Goal: Find specific page/section: Find specific page/section

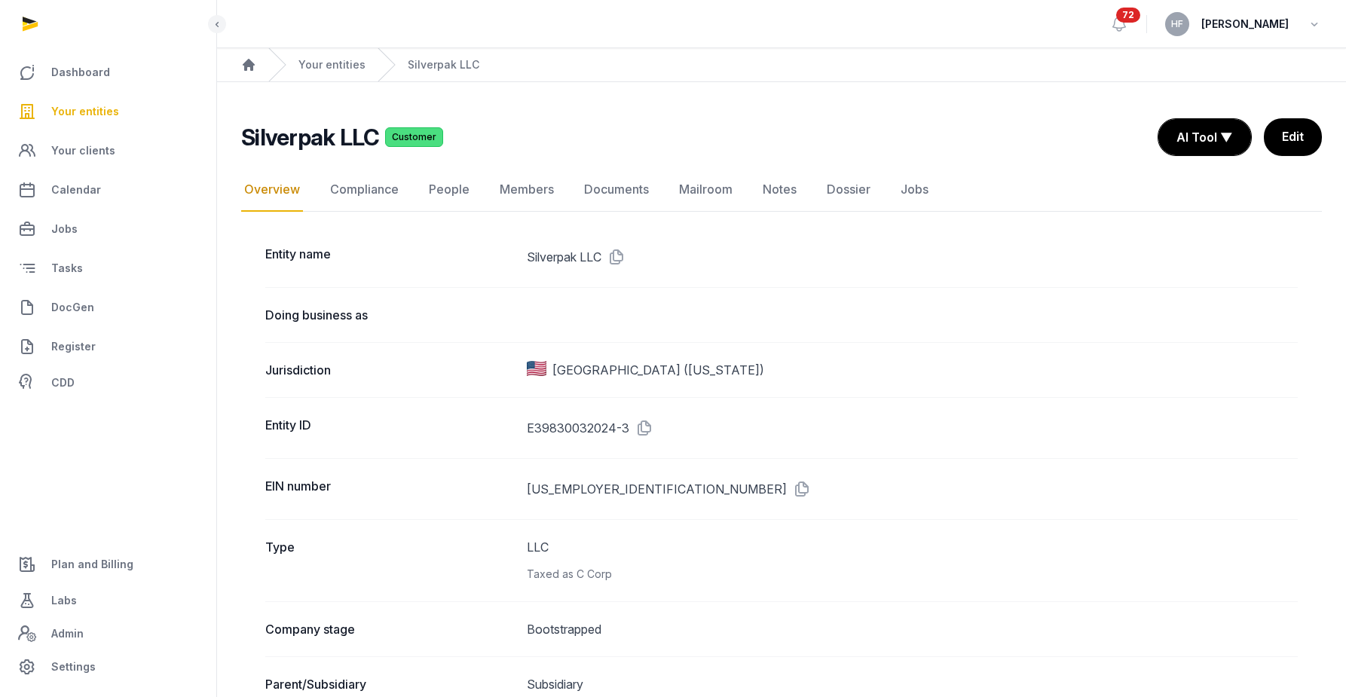
click at [325, 56] on div "Your entities" at bounding box center [316, 64] width 97 height 33
click at [332, 67] on link "Your entities" at bounding box center [331, 64] width 67 height 15
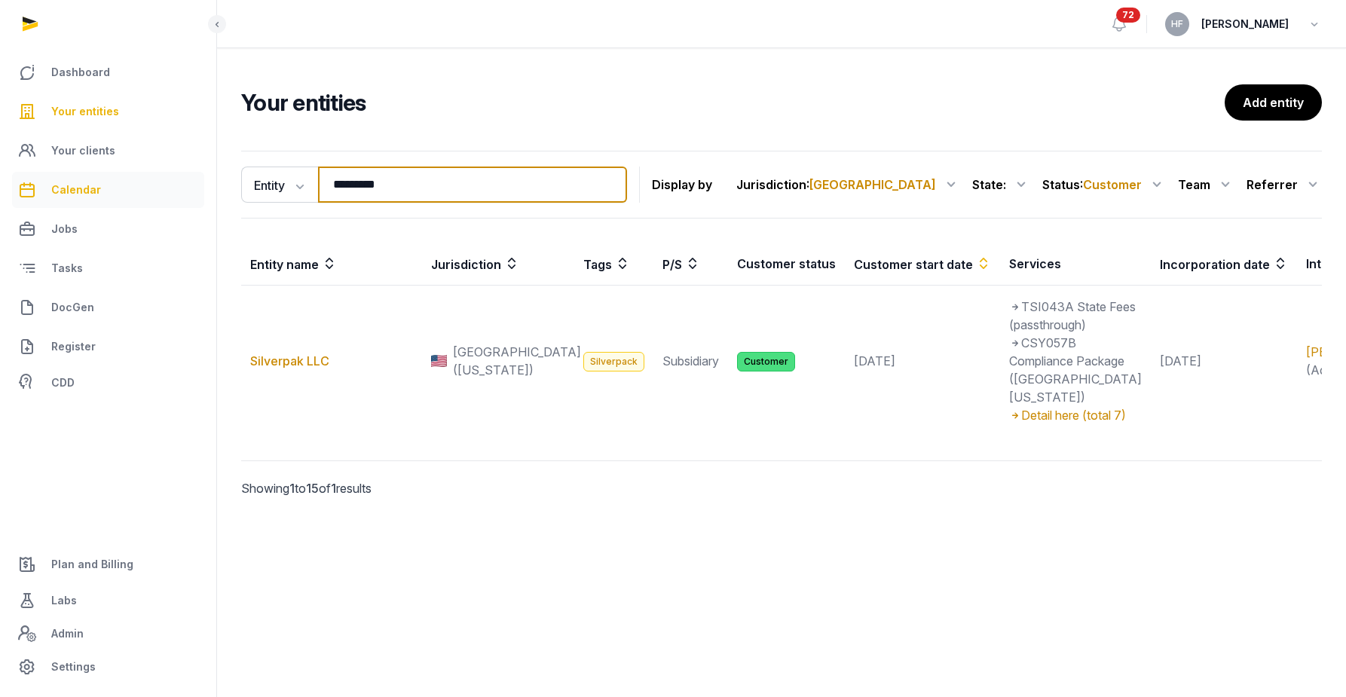
drag, startPoint x: 402, startPoint y: 193, endPoint x: 192, endPoint y: 192, distance: 210.2
click at [199, 193] on div "Dashboard Your entities Your clients Calendar Jobs Tasks DocGen Register CDD Pl…" at bounding box center [673, 348] width 1346 height 697
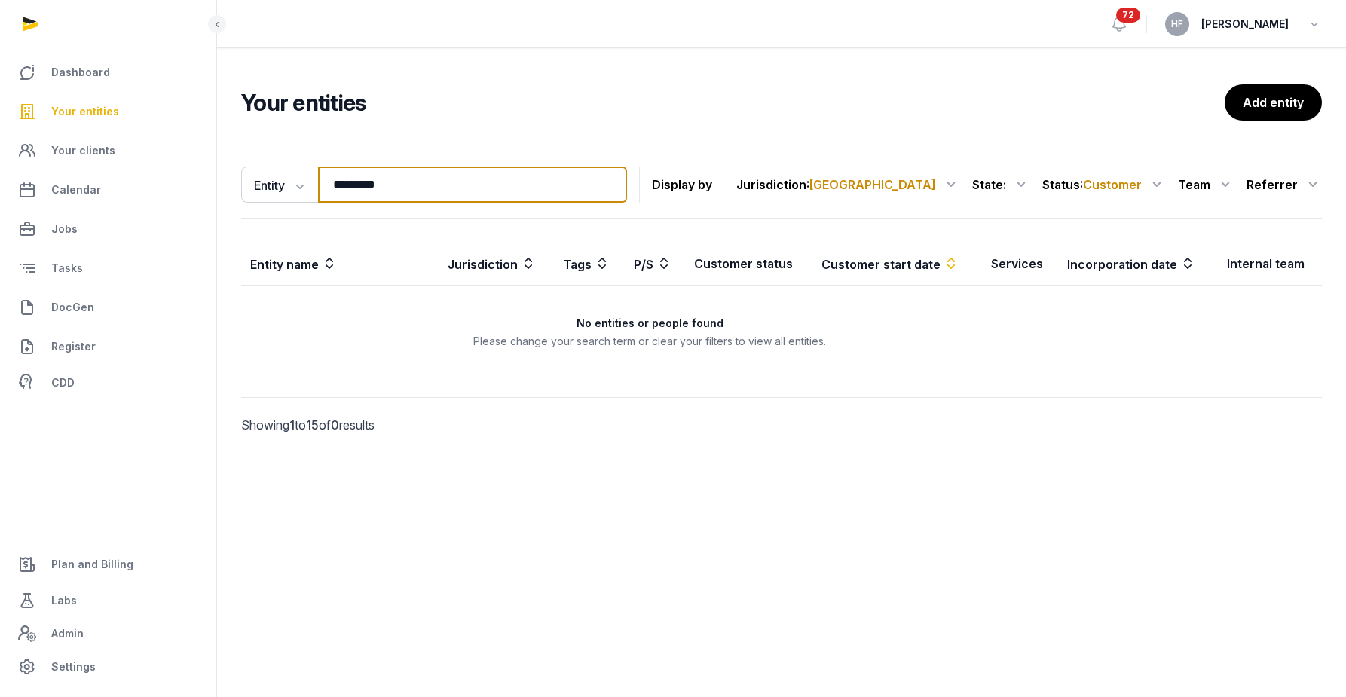
drag, startPoint x: 438, startPoint y: 185, endPoint x: 206, endPoint y: 185, distance: 232.1
click at [216, 185] on div "Dashboard Your entities Your clients Calendar Jobs Tasks DocGen Register CDD Pl…" at bounding box center [673, 348] width 1346 height 697
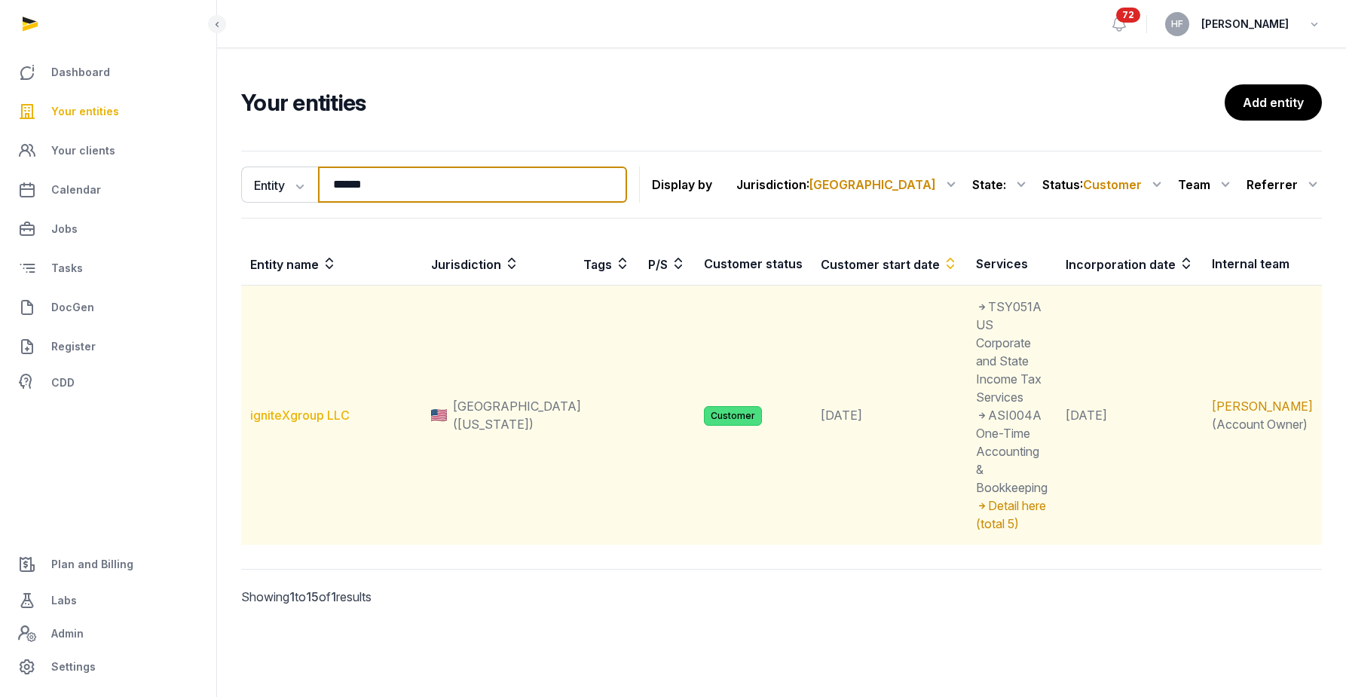
type input "******"
click at [323, 408] on link "igniteXgroup LLC" at bounding box center [299, 415] width 99 height 15
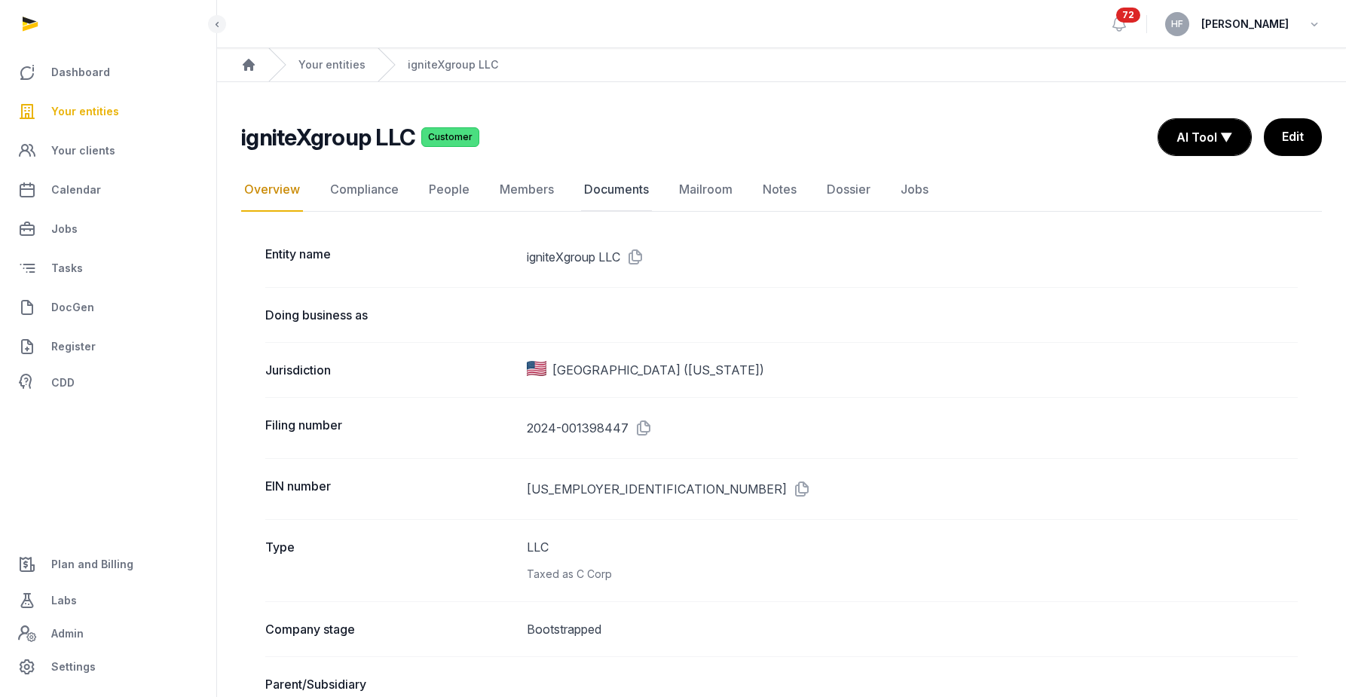
click at [626, 192] on link "Documents" at bounding box center [616, 190] width 71 height 44
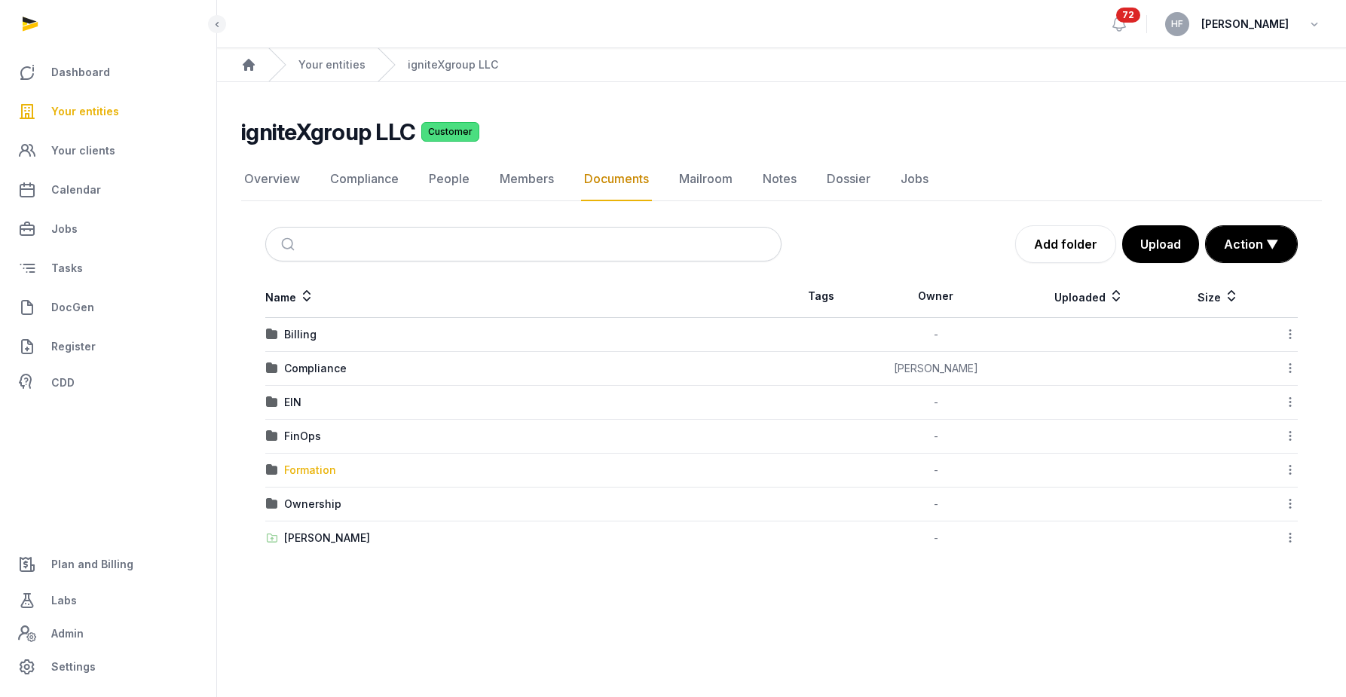
click at [332, 471] on div "Formation" at bounding box center [310, 470] width 52 height 15
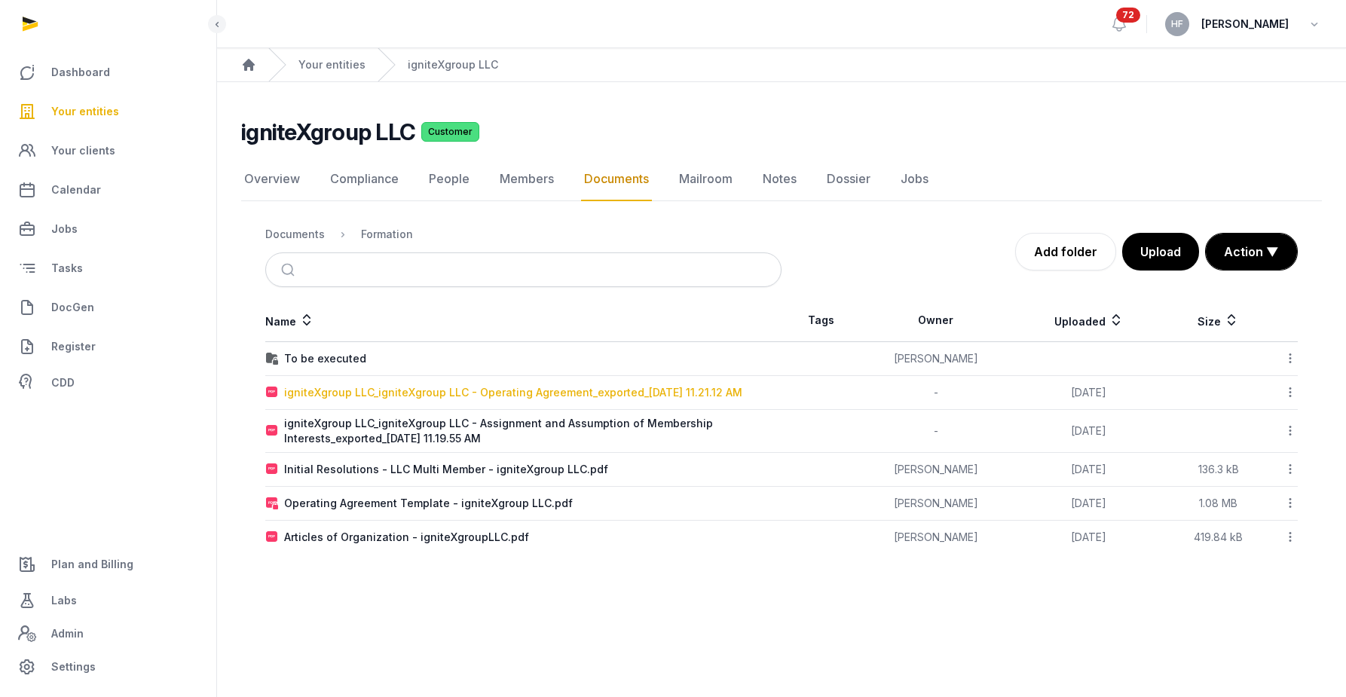
click at [586, 393] on div "igniteXgroup LLC_igniteXgroup LLC - Operating Agreement_exported_[DATE] 11.21.1…" at bounding box center [513, 392] width 458 height 15
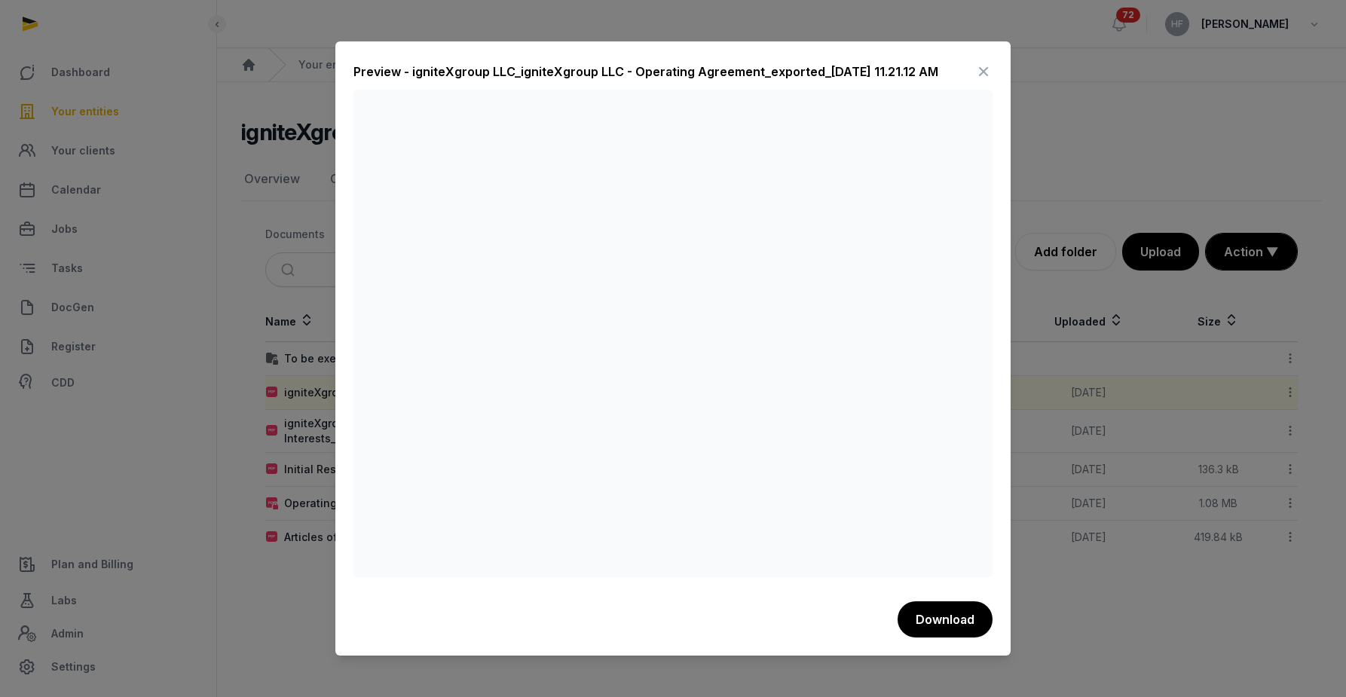
click at [979, 70] on icon at bounding box center [983, 72] width 18 height 24
